Goal: Task Accomplishment & Management: Use online tool/utility

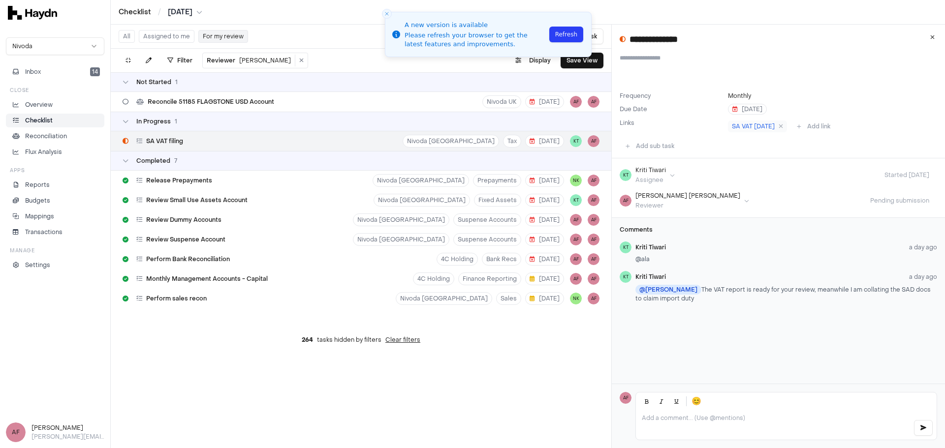
click at [45, 121] on p "Checklist" at bounding box center [39, 120] width 28 height 9
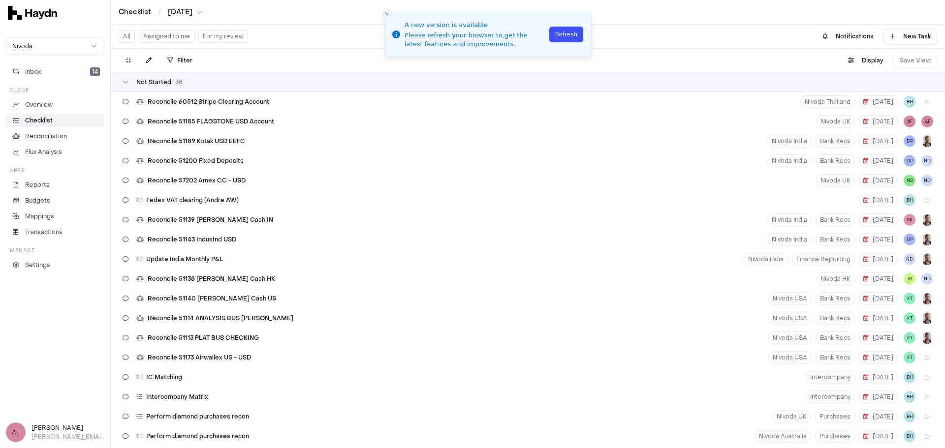
click at [570, 32] on button "Refresh" at bounding box center [566, 35] width 34 height 16
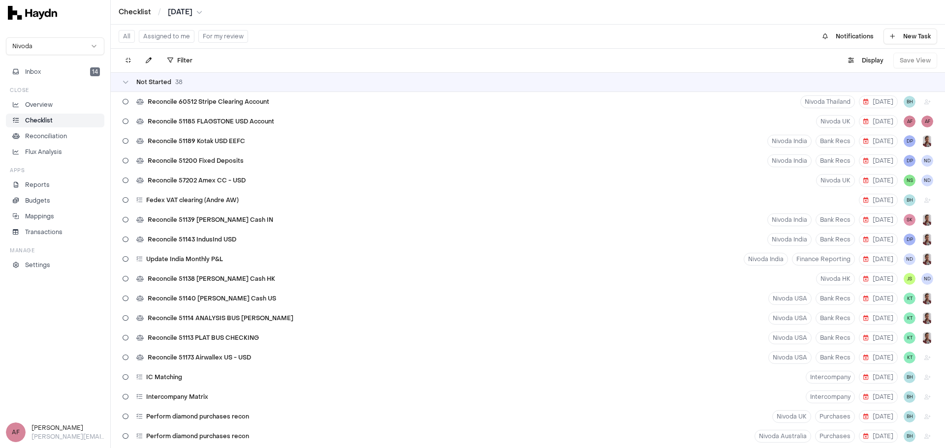
click at [178, 30] on button "Assigned to me" at bounding box center [167, 36] width 56 height 13
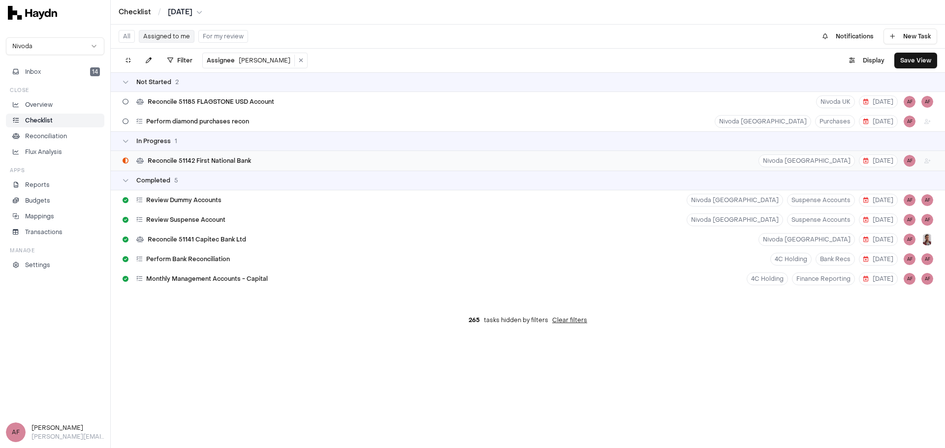
click at [248, 161] on span "Reconcile 51142 First National Bank" at bounding box center [199, 161] width 103 height 8
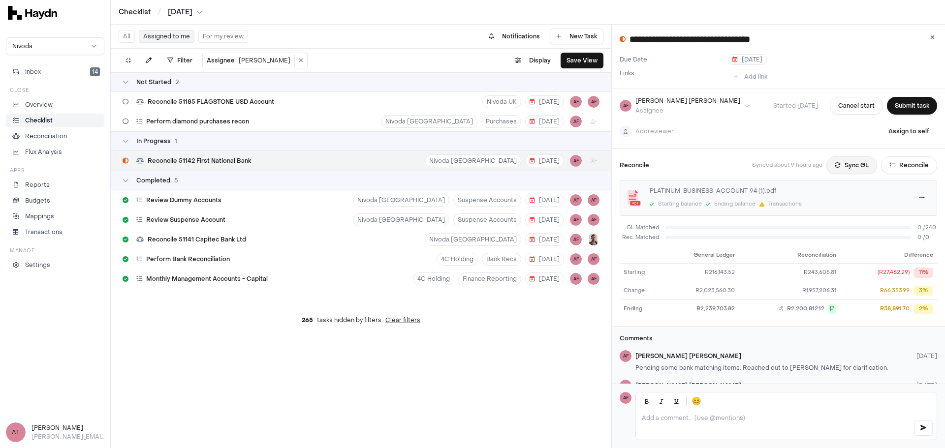
click at [836, 162] on button "Sync GL" at bounding box center [851, 165] width 51 height 18
click at [704, 161] on div "Reconcile Synced less than a minute ago Sync GL Reconcile" at bounding box center [777, 165] width 317 height 18
click at [895, 165] on button "Reconcile" at bounding box center [909, 165] width 56 height 18
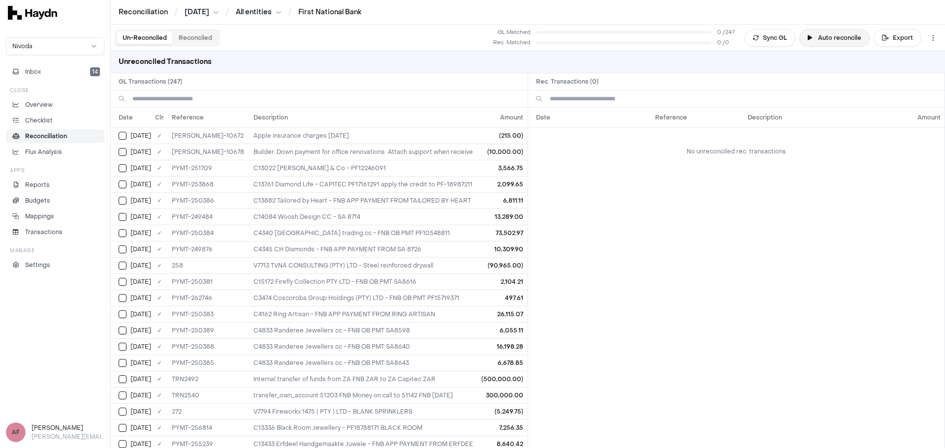
click at [834, 39] on button "Auto reconcile" at bounding box center [834, 38] width 70 height 18
click at [929, 39] on html "Reconciliation / Jul 2025 / All entities / First National Bank Nivoda Inbox 14 …" at bounding box center [472, 224] width 945 height 448
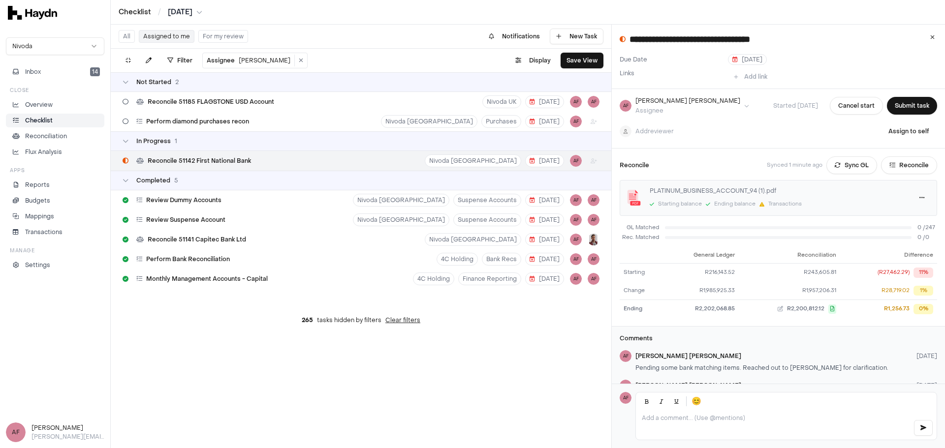
click at [702, 192] on div "PLATINUM_BUSINESS_ACCOUNT_94 (1).pdf" at bounding box center [776, 190] width 255 height 9
click at [790, 344] on div "Comments AF Alan Flom 5 days ago Pending some bank matching items. Reached out …" at bounding box center [777, 374] width 317 height 79
click at [777, 352] on div "Alan Flom 5 days ago" at bounding box center [786, 356] width 302 height 8
click at [762, 341] on h3 "Comments" at bounding box center [777, 339] width 317 height 8
drag, startPoint x: 759, startPoint y: 340, endPoint x: 747, endPoint y: 342, distance: 12.1
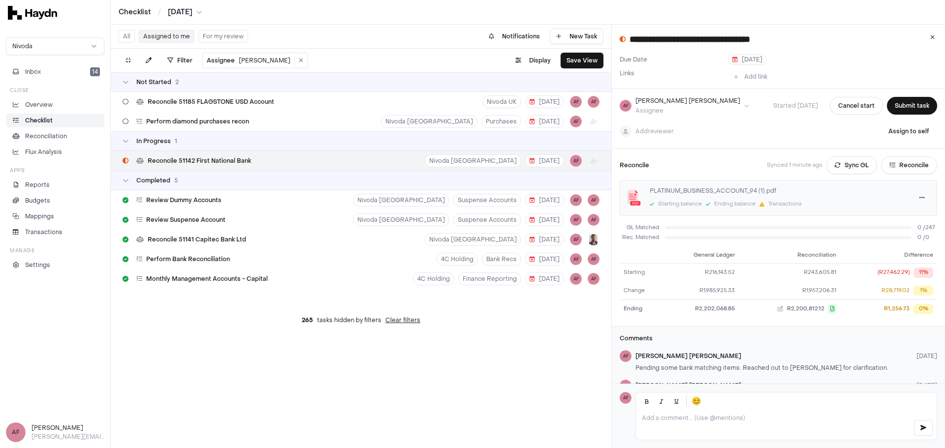
click at [758, 340] on h3 "Comments" at bounding box center [777, 339] width 317 height 8
click at [752, 339] on h3 "Comments" at bounding box center [777, 339] width 317 height 8
click at [746, 341] on h3 "Comments" at bounding box center [777, 339] width 317 height 8
click at [747, 127] on div "Add reviewer Assign to self" at bounding box center [777, 132] width 317 height 18
click at [744, 132] on div "Add reviewer Assign to self" at bounding box center [777, 132] width 317 height 18
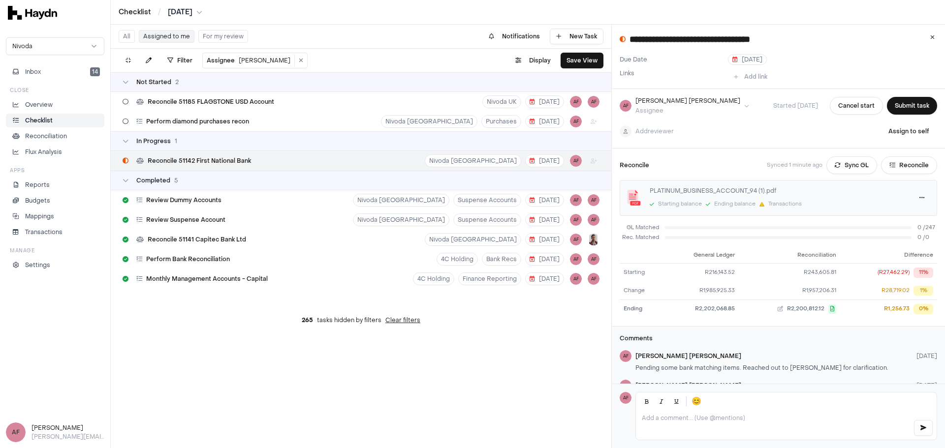
click at [748, 124] on div "Add reviewer Assign to self" at bounding box center [777, 132] width 317 height 18
click at [764, 129] on div "Add reviewer Assign to self" at bounding box center [777, 132] width 317 height 18
click at [757, 127] on div "Add reviewer Assign to self" at bounding box center [777, 132] width 317 height 18
click at [753, 114] on div "AF Alan Flom Assignee Started 13 Aug Cancel start Submit task" at bounding box center [777, 106] width 317 height 18
click at [735, 120] on div "AF Alan Flom Assignee Started 13 Aug Cancel start Submit task Add reviewer Assi…" at bounding box center [778, 119] width 333 height 60
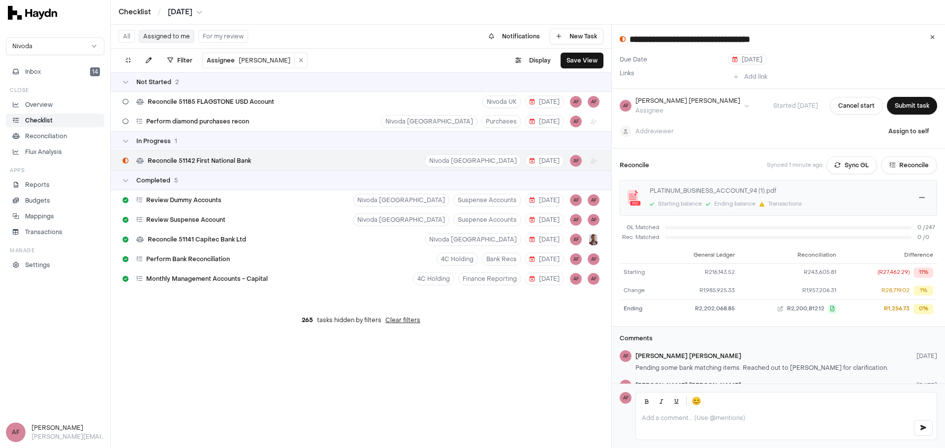
click at [733, 121] on div "AF Alan Flom Assignee Started 13 Aug Cancel start Submit task Add reviewer Assi…" at bounding box center [778, 119] width 333 height 60
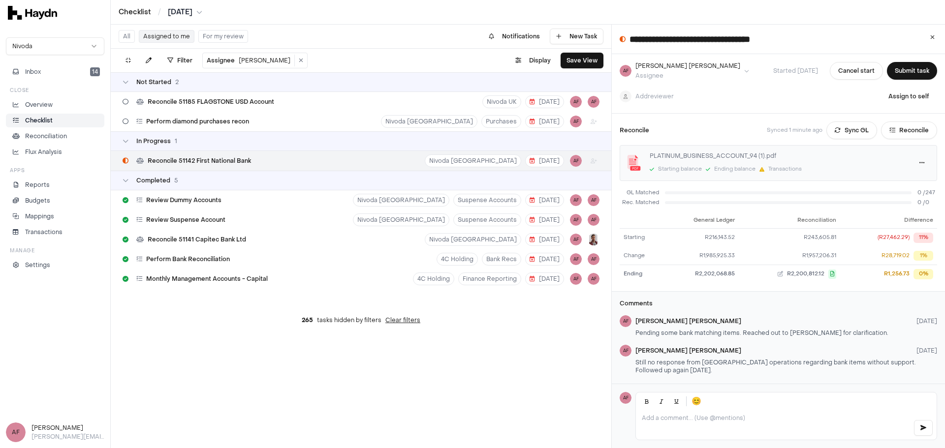
scroll to position [45, 0]
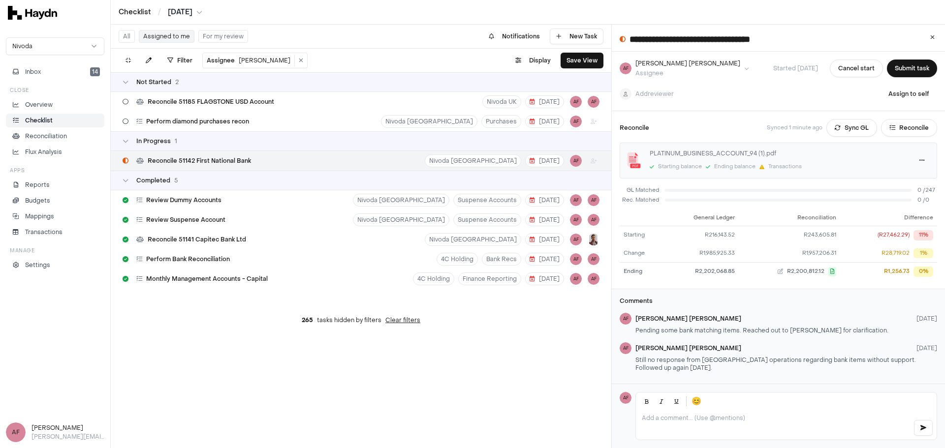
click at [779, 302] on div "Comments AF Alan Flom 5 days ago Pending some bank matching items. Reached out …" at bounding box center [777, 336] width 317 height 79
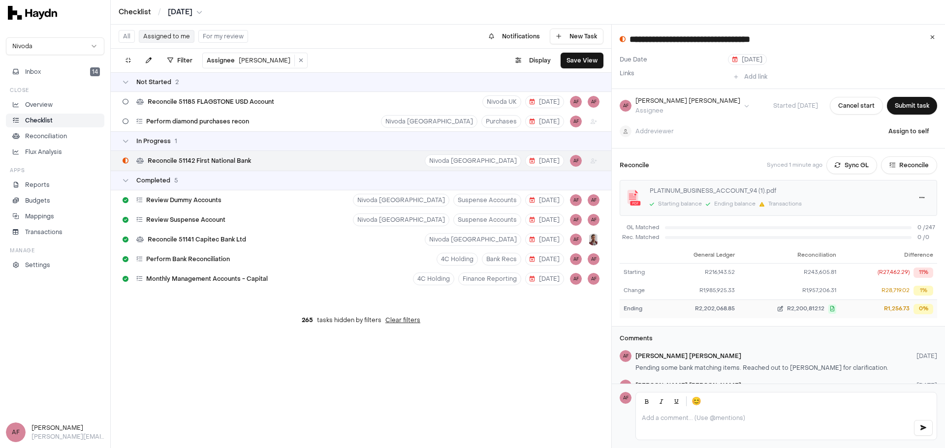
click at [793, 309] on span "R2,200,812.12" at bounding box center [805, 309] width 37 height 8
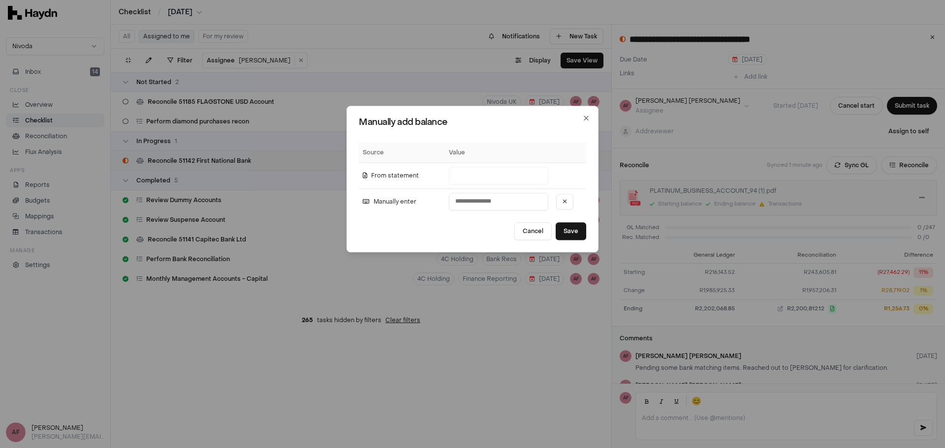
click at [390, 153] on th "Source" at bounding box center [402, 153] width 86 height 20
click at [450, 154] on th "Value" at bounding box center [498, 153] width 107 height 20
click at [584, 118] on icon "button" at bounding box center [586, 119] width 4 height 4
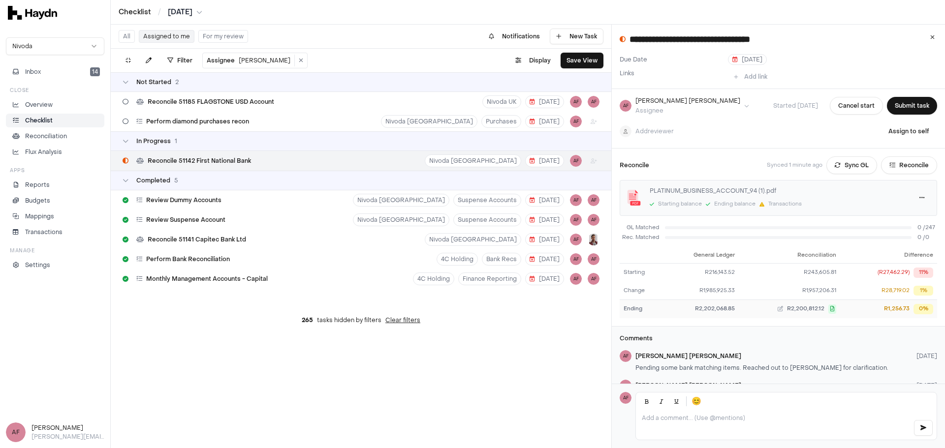
click at [713, 309] on div "R2,202,068.85" at bounding box center [701, 309] width 67 height 8
click at [734, 417] on p at bounding box center [773, 418] width 263 height 8
